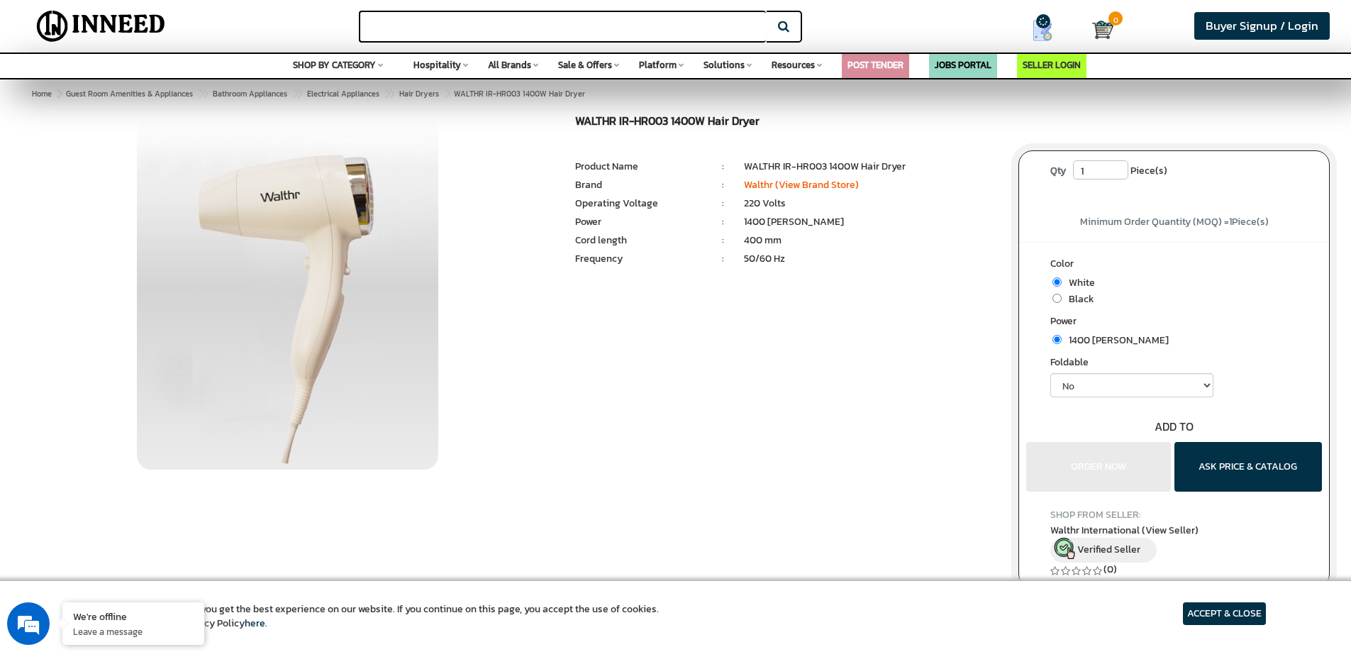
click at [509, 29] on input "text" at bounding box center [562, 27] width 407 height 32
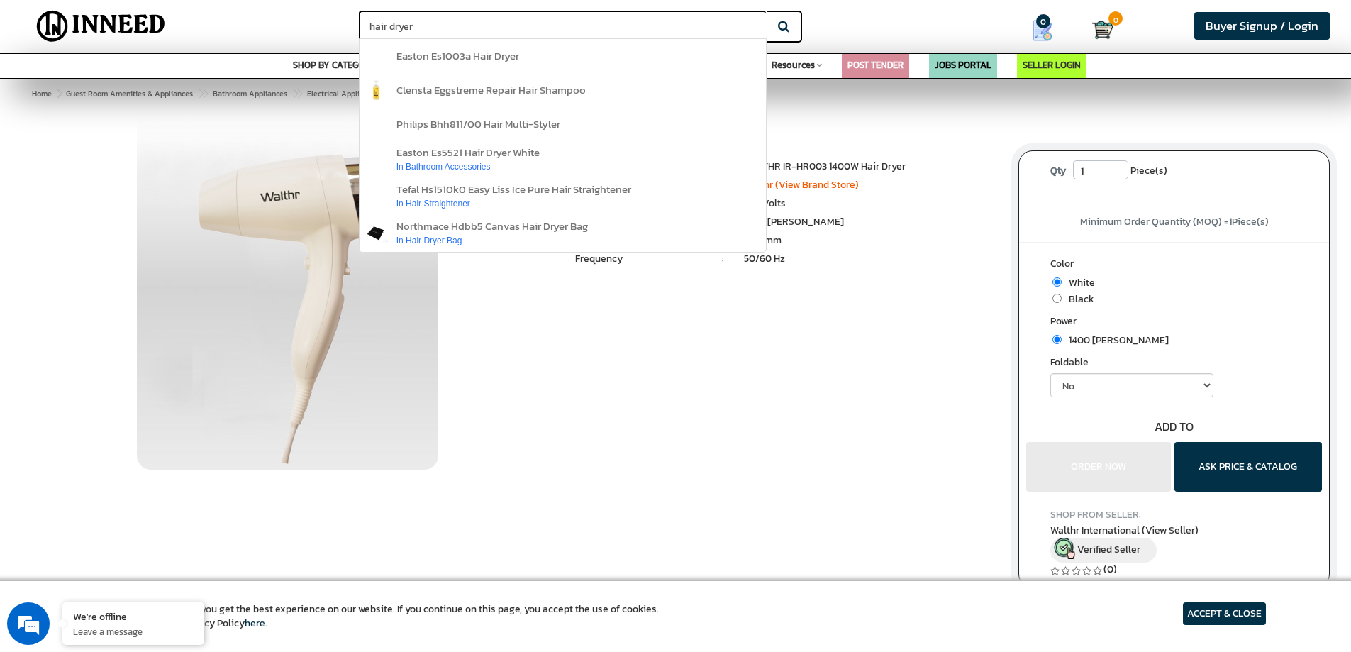
type input "hair dryer"
click at [767, 11] on button "Search" at bounding box center [784, 27] width 35 height 32
